Goal: Check status: Check status

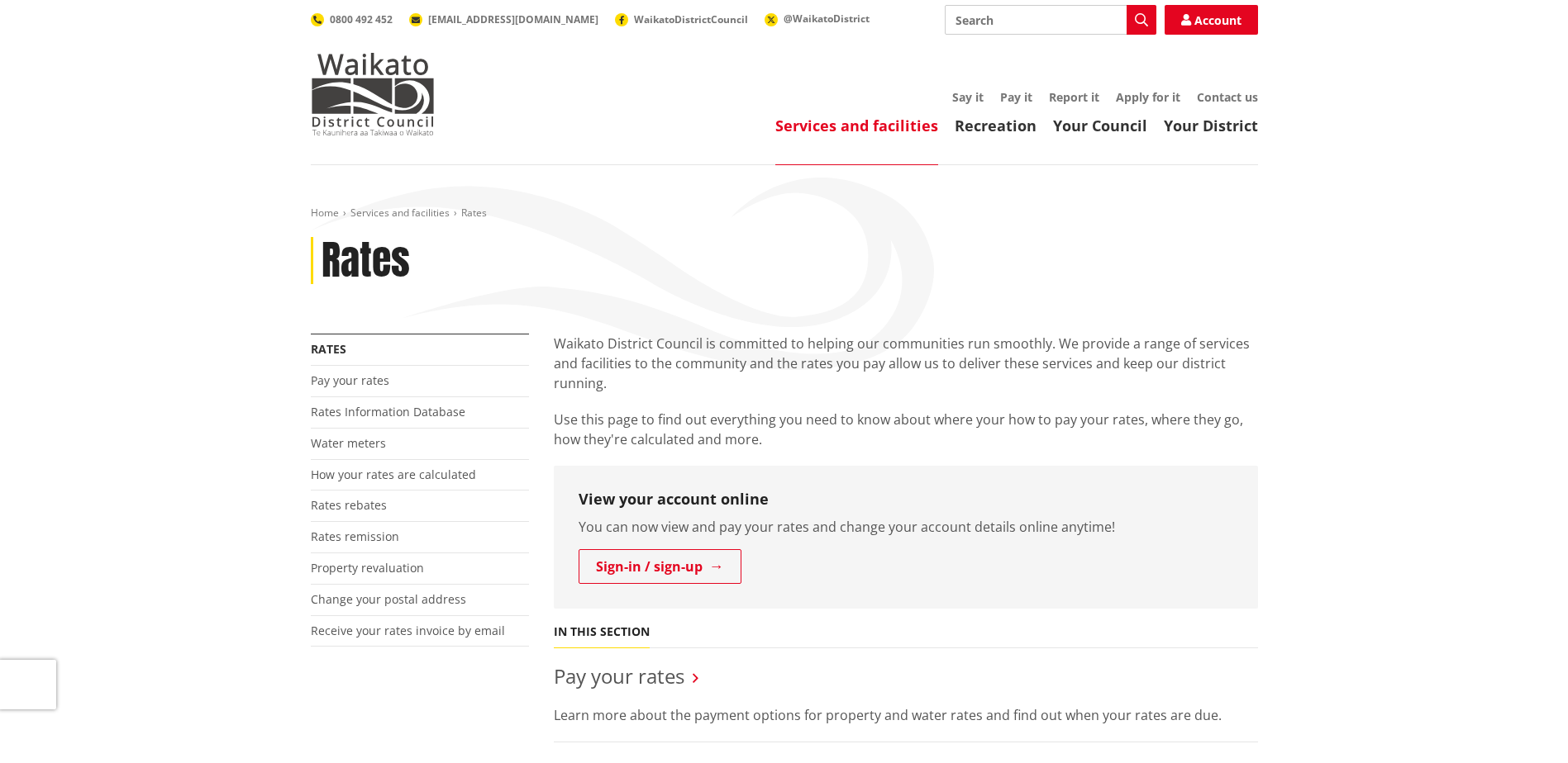
click at [359, 419] on link "Rates Information Database" at bounding box center [388, 412] width 155 height 16
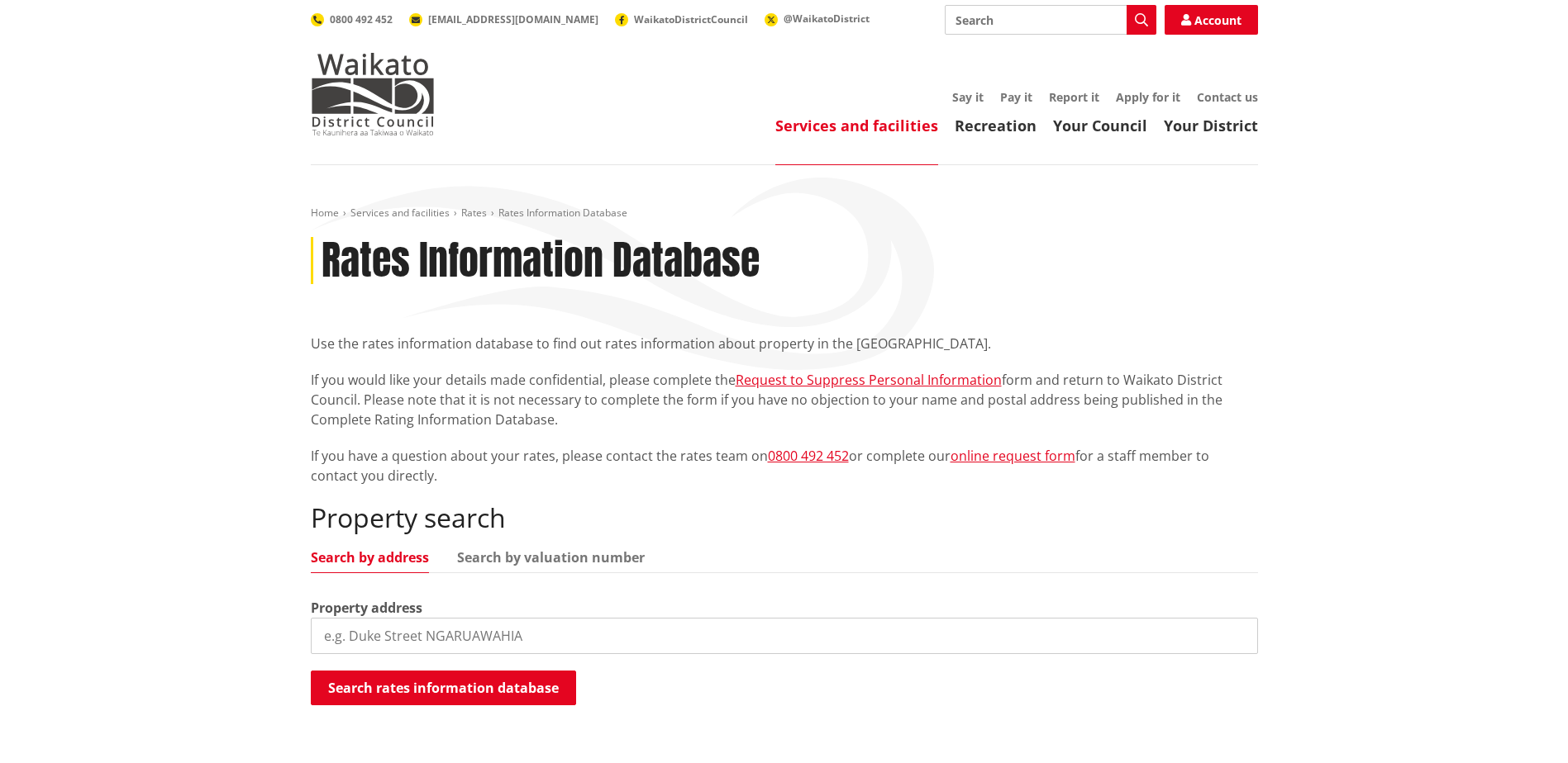
click at [379, 630] on input "search" at bounding box center [784, 636] width 947 height 36
type input "[STREET_ADDRESS]"
